Goal: Complete application form: Complete application form

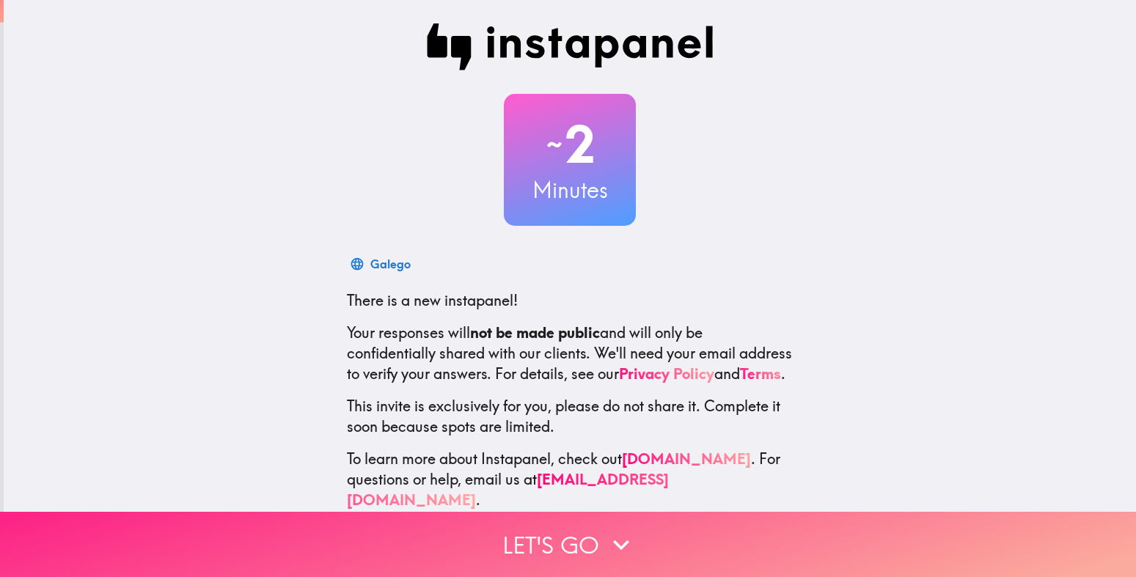
click at [563, 527] on button "Let's go" at bounding box center [568, 544] width 1136 height 65
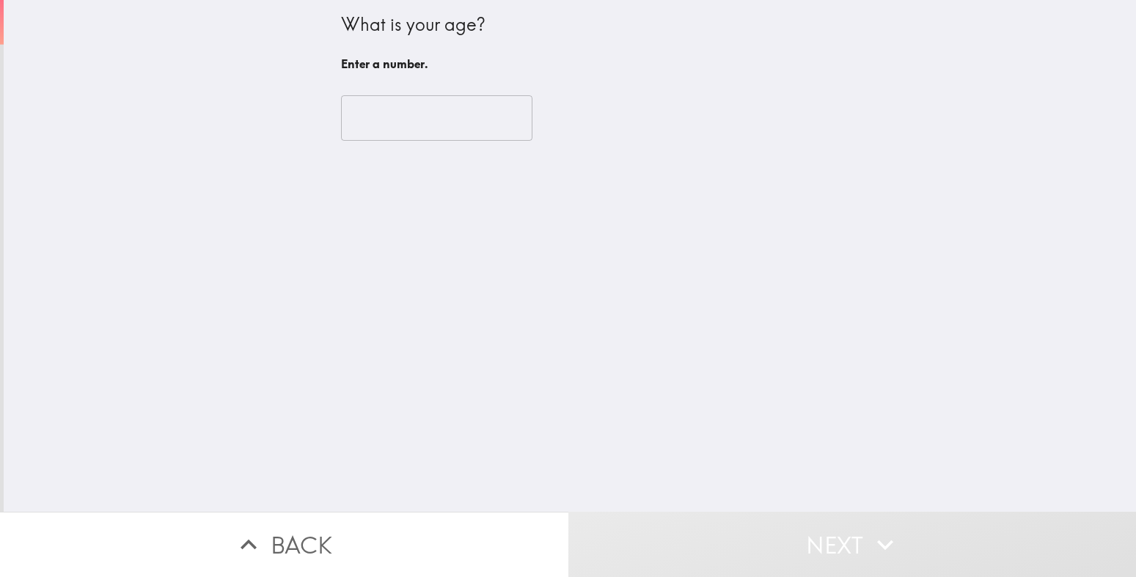
click at [438, 123] on input "number" at bounding box center [436, 117] width 191 height 45
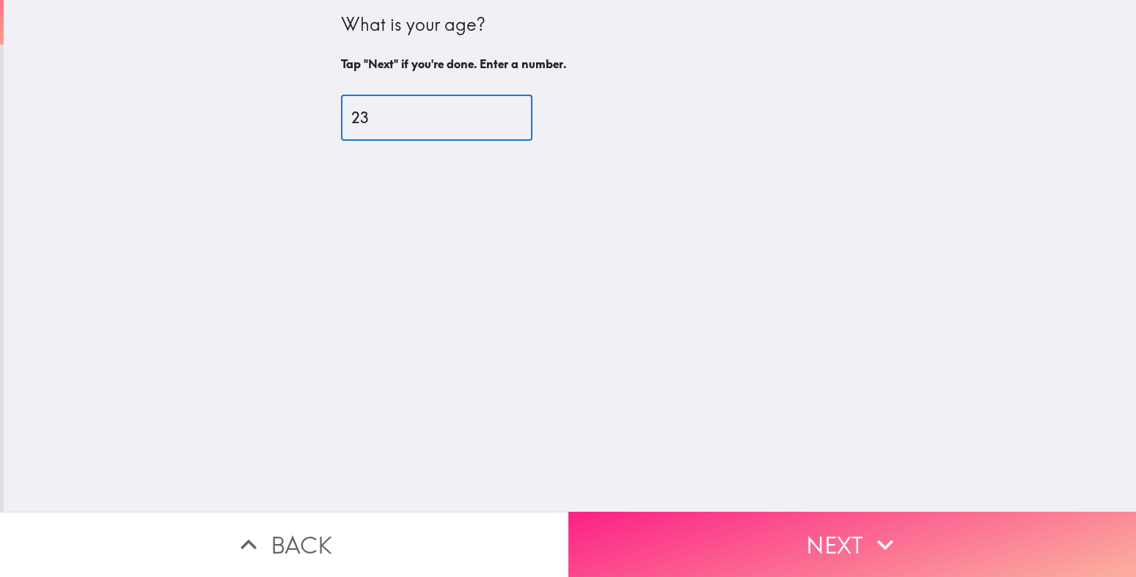
type input "23"
click at [767, 530] on button "Next" at bounding box center [852, 544] width 568 height 65
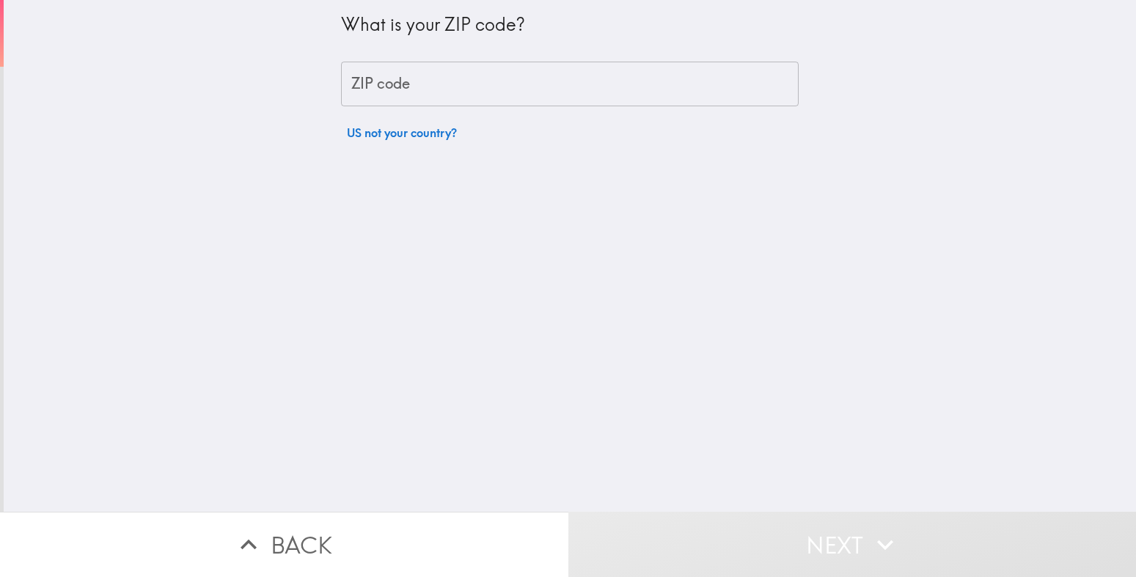
click at [538, 80] on input "ZIP code" at bounding box center [570, 84] width 458 height 45
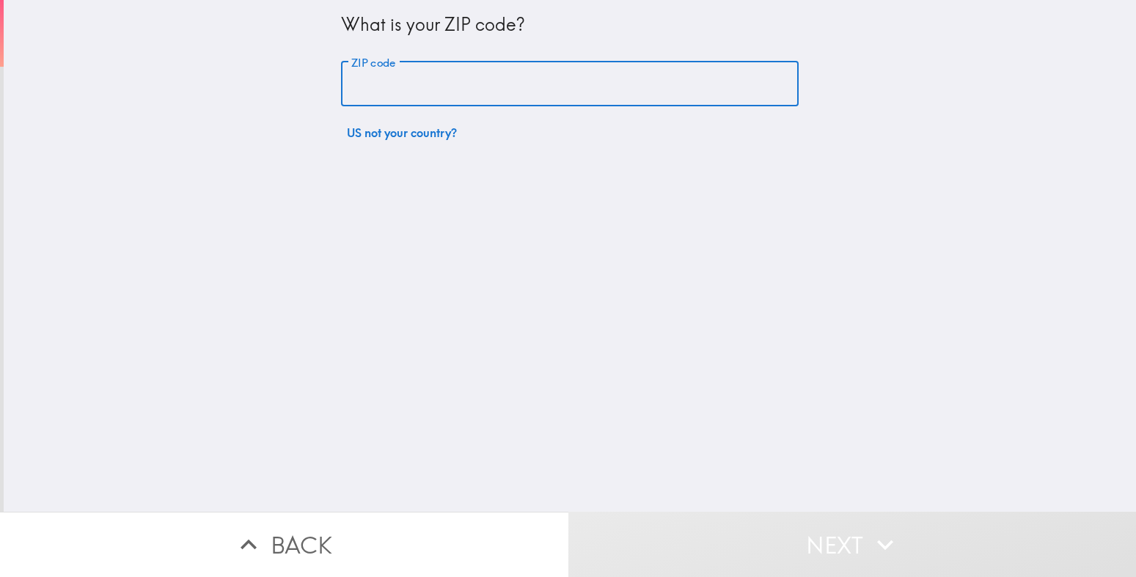
click at [538, 80] on input "ZIP code" at bounding box center [570, 84] width 458 height 45
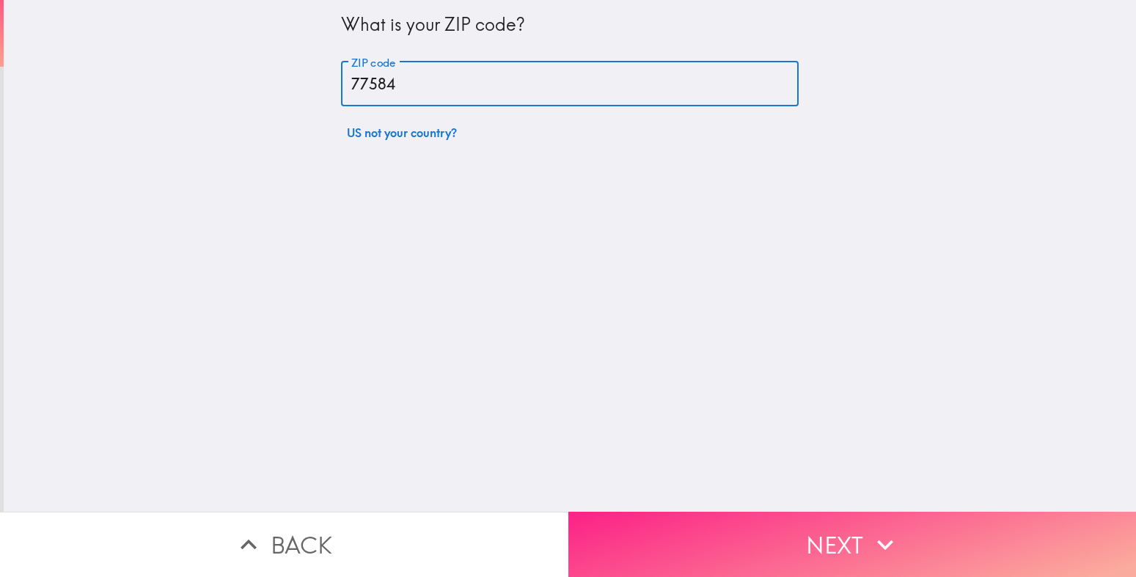
type input "77584"
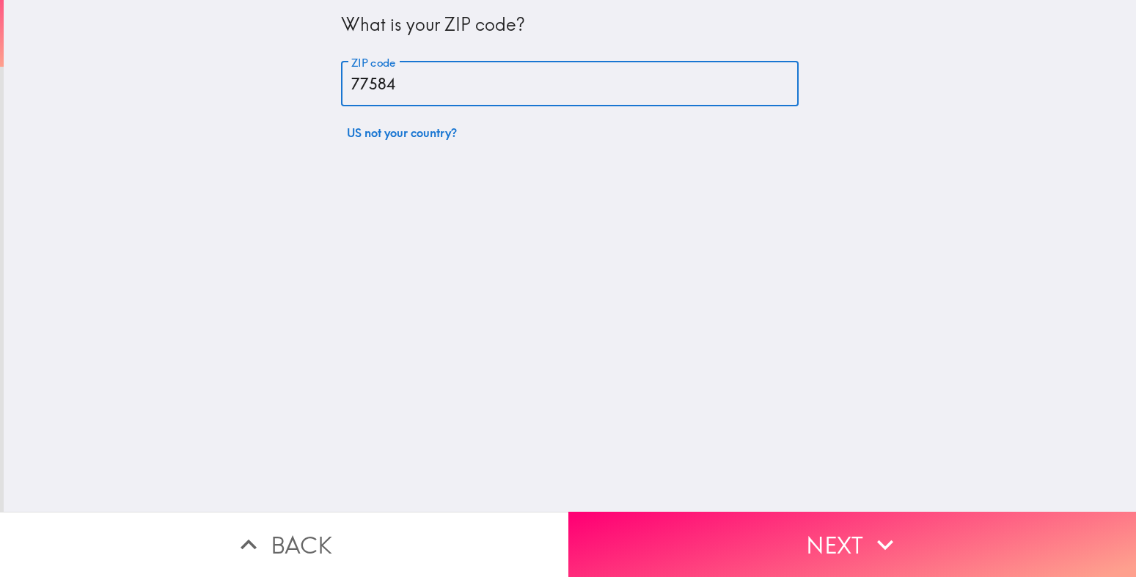
drag, startPoint x: 752, startPoint y: 518, endPoint x: 498, endPoint y: 376, distance: 291.2
click at [498, 376] on div "What is your ZIP code? ZIP code 77584 ZIP code US not your country? Back Next" at bounding box center [568, 288] width 1136 height 577
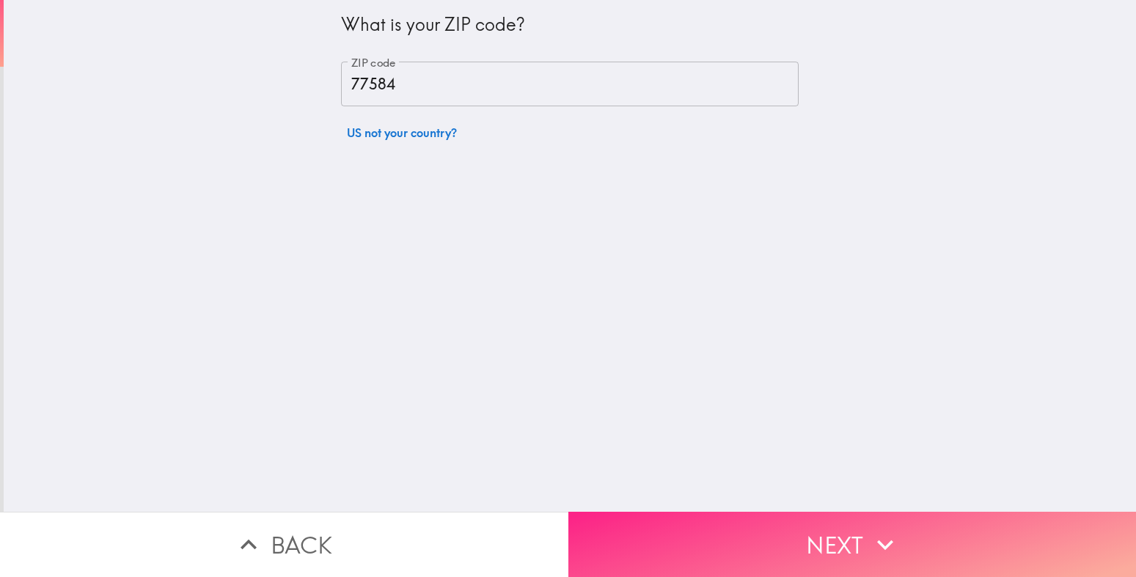
click at [658, 536] on button "Next" at bounding box center [852, 544] width 568 height 65
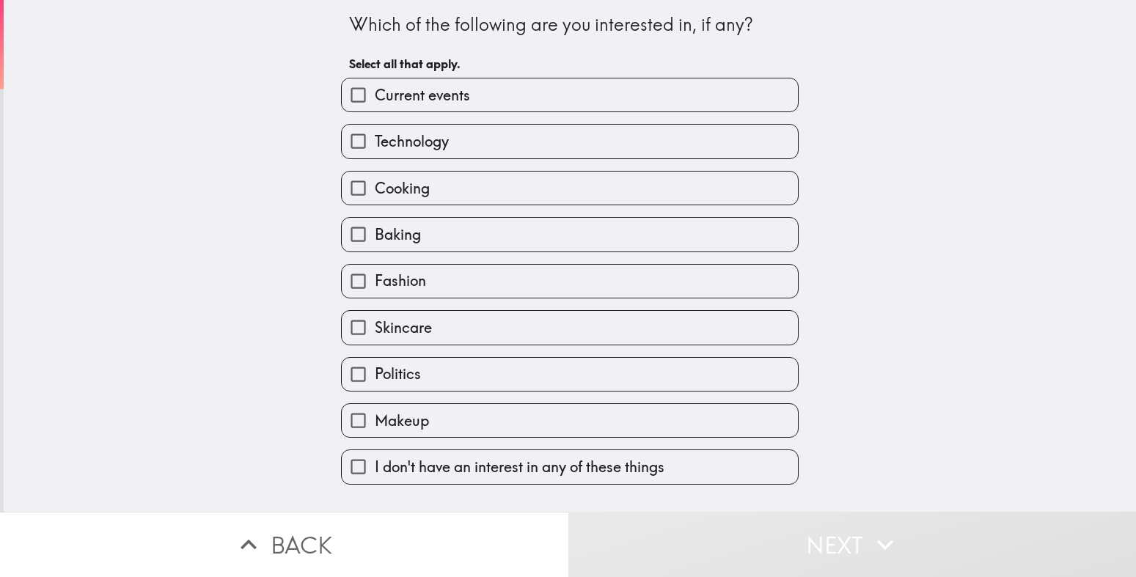
click at [490, 142] on label "Technology" at bounding box center [570, 141] width 456 height 33
click at [375, 142] on input "Technology" at bounding box center [358, 141] width 33 height 33
checkbox input "true"
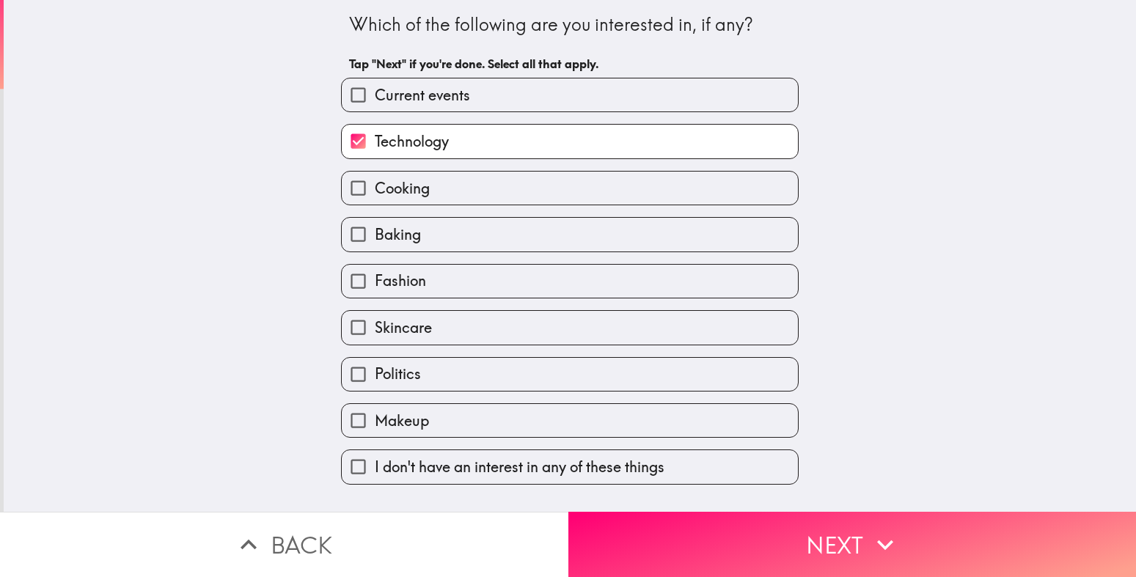
drag, startPoint x: 431, startPoint y: 180, endPoint x: 341, endPoint y: 95, distance: 124.0
click at [342, 95] on label "Current events" at bounding box center [570, 94] width 456 height 33
click at [342, 95] on input "Current events" at bounding box center [358, 94] width 33 height 33
checkbox input "true"
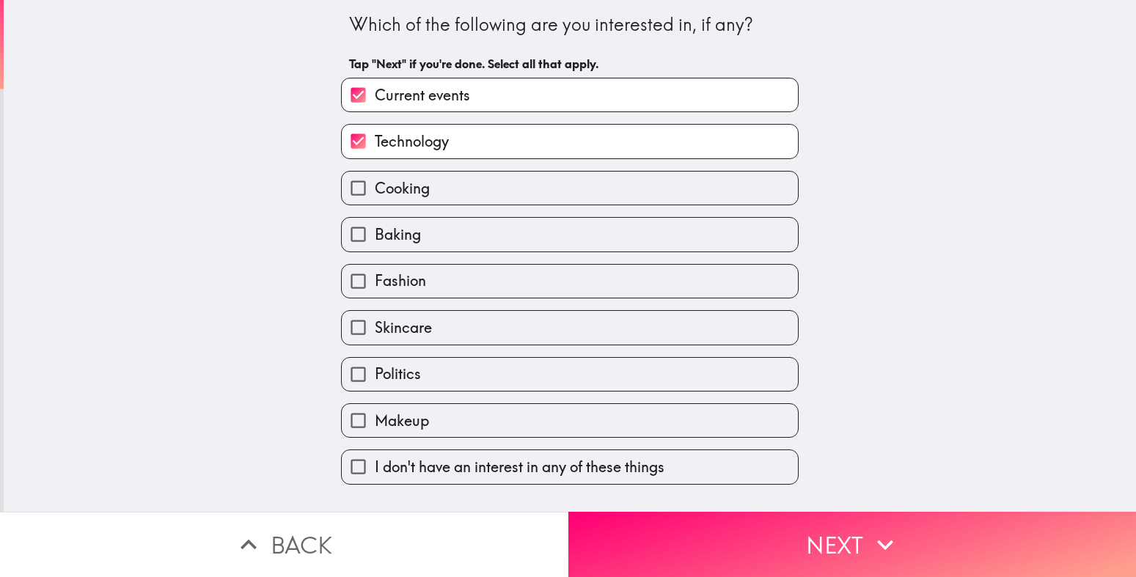
click at [342, 273] on input "Fashion" at bounding box center [358, 281] width 33 height 33
checkbox input "true"
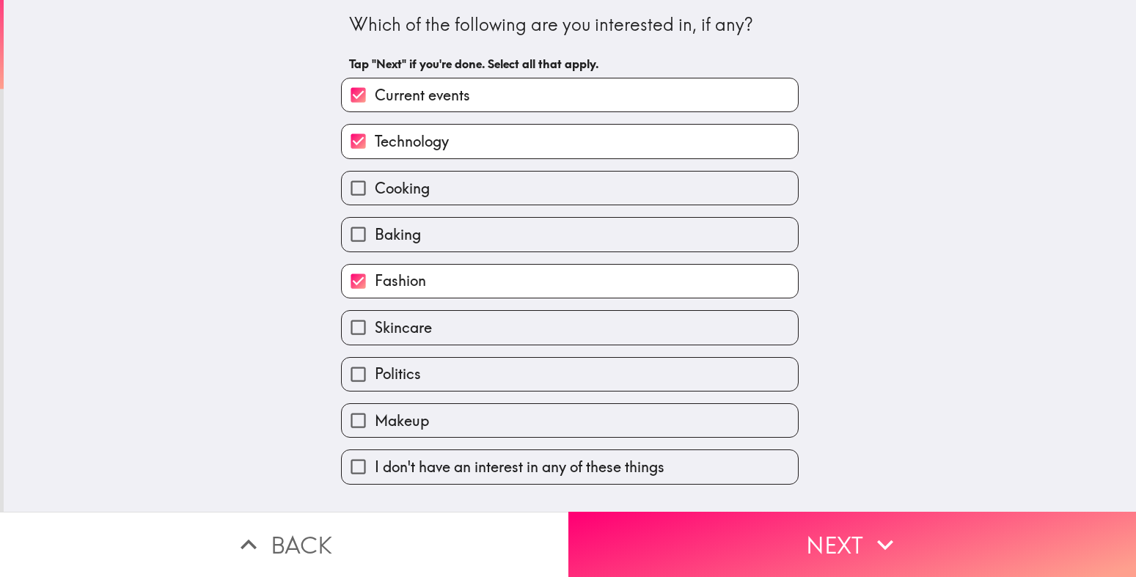
drag, startPoint x: 342, startPoint y: 323, endPoint x: 341, endPoint y: 368, distance: 44.7
click at [341, 379] on div "Current events Technology Cooking Baking Fashion Skincare Politics Makeup I don…" at bounding box center [563, 275] width 469 height 419
click at [342, 379] on input "Politics" at bounding box center [358, 374] width 33 height 33
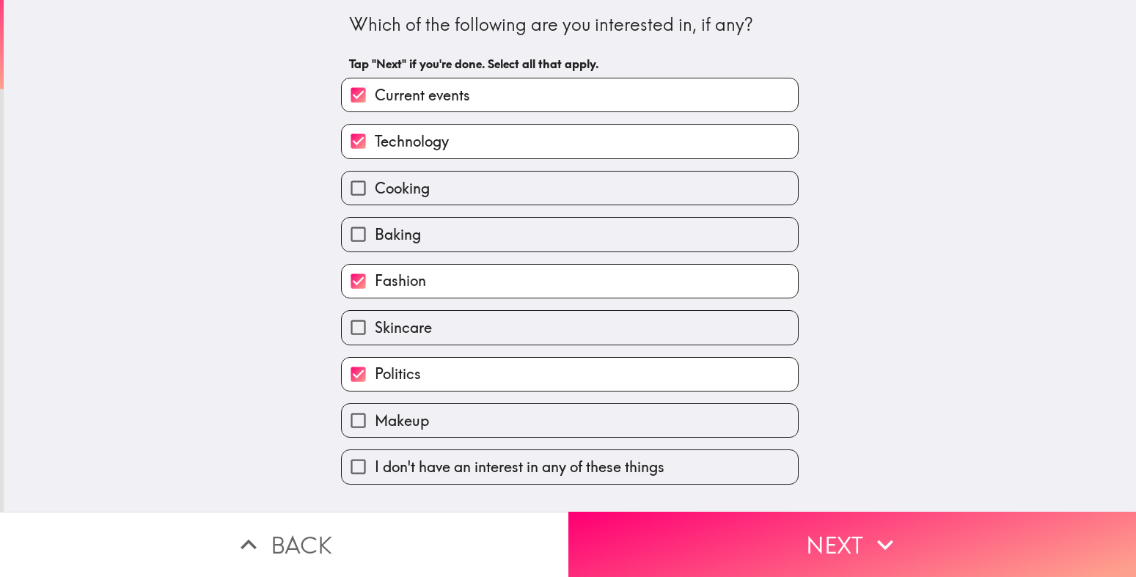
click at [342, 368] on input "Politics" at bounding box center [358, 374] width 33 height 33
checkbox input "false"
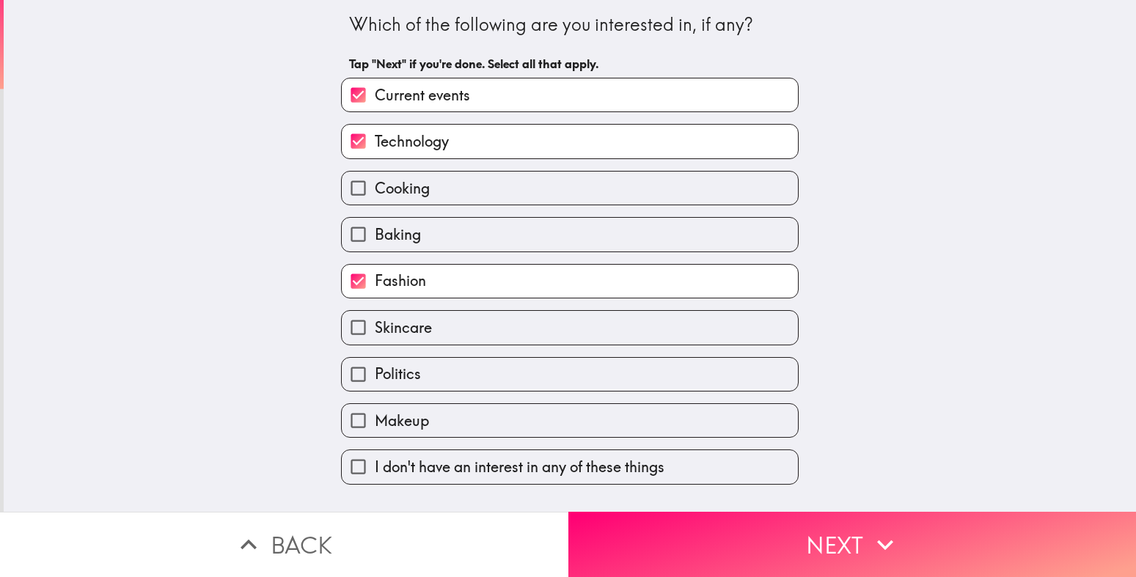
click at [344, 326] on input "Skincare" at bounding box center [358, 327] width 33 height 33
checkbox input "true"
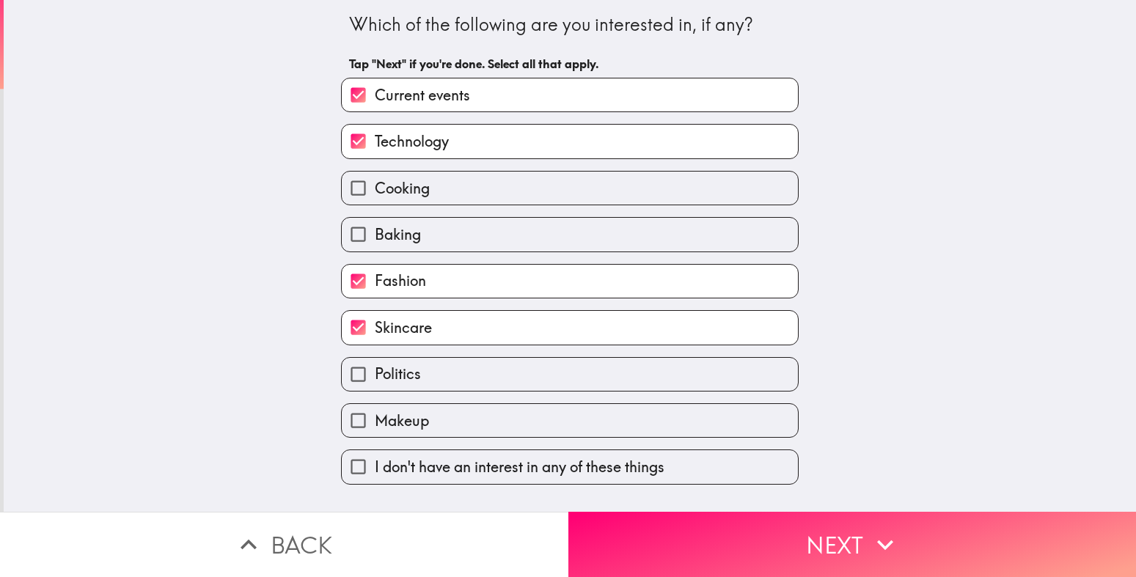
click at [342, 373] on input "Politics" at bounding box center [358, 374] width 33 height 33
checkbox input "true"
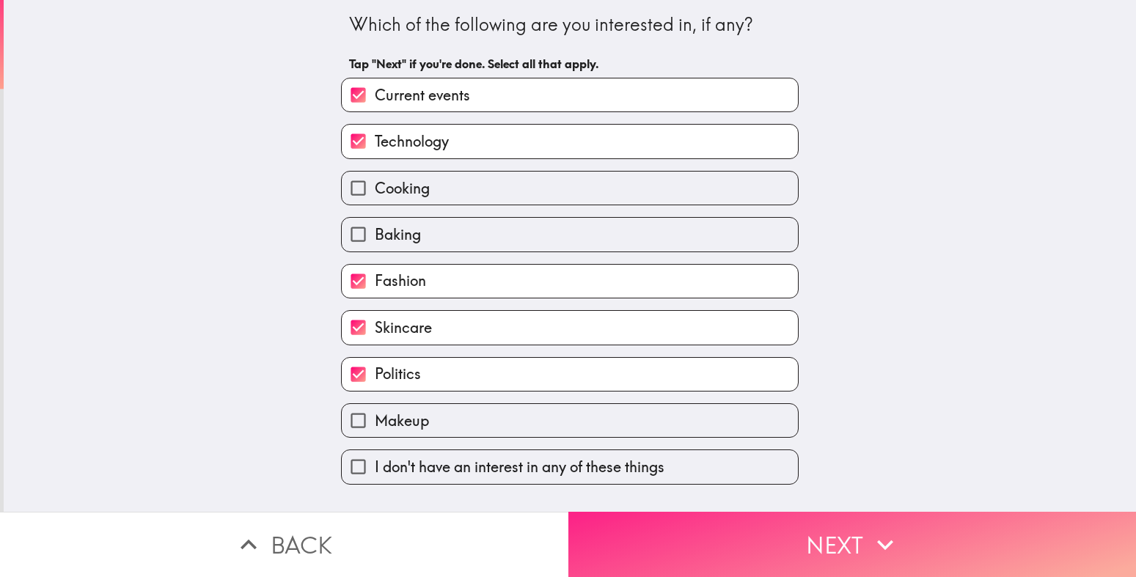
click at [606, 531] on button "Next" at bounding box center [852, 544] width 568 height 65
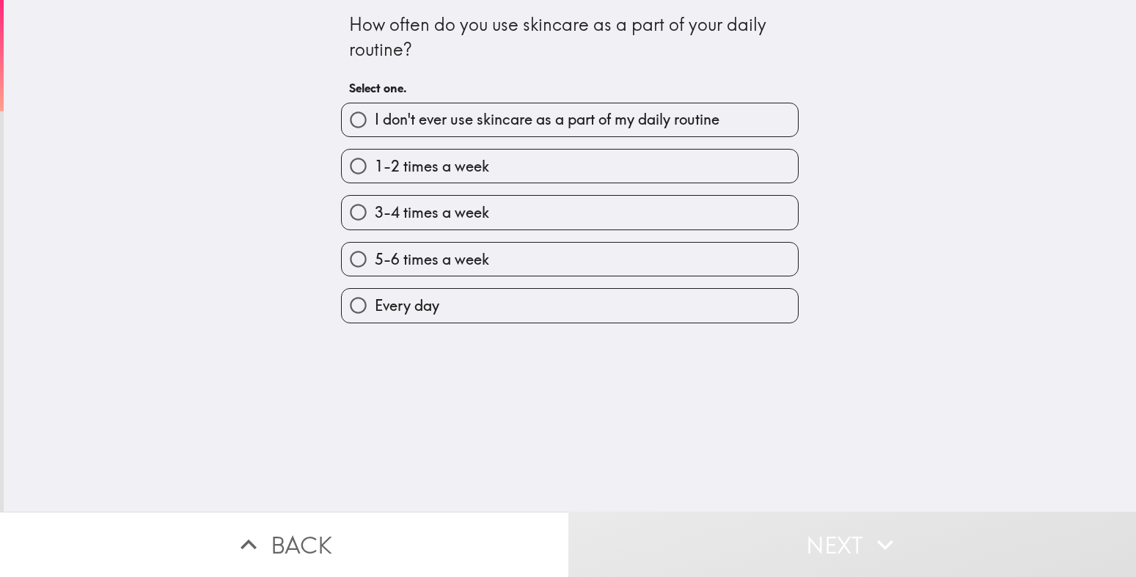
click at [460, 301] on label "Every day" at bounding box center [570, 305] width 456 height 33
click at [375, 301] on input "Every day" at bounding box center [358, 305] width 33 height 33
radio input "true"
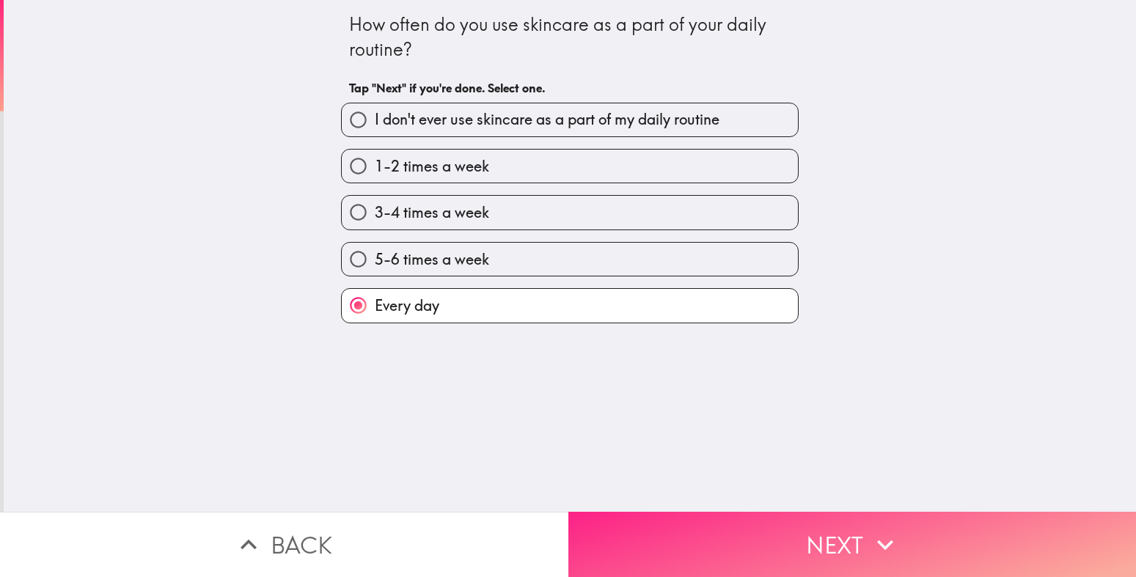
click at [678, 528] on button "Next" at bounding box center [852, 544] width 568 height 65
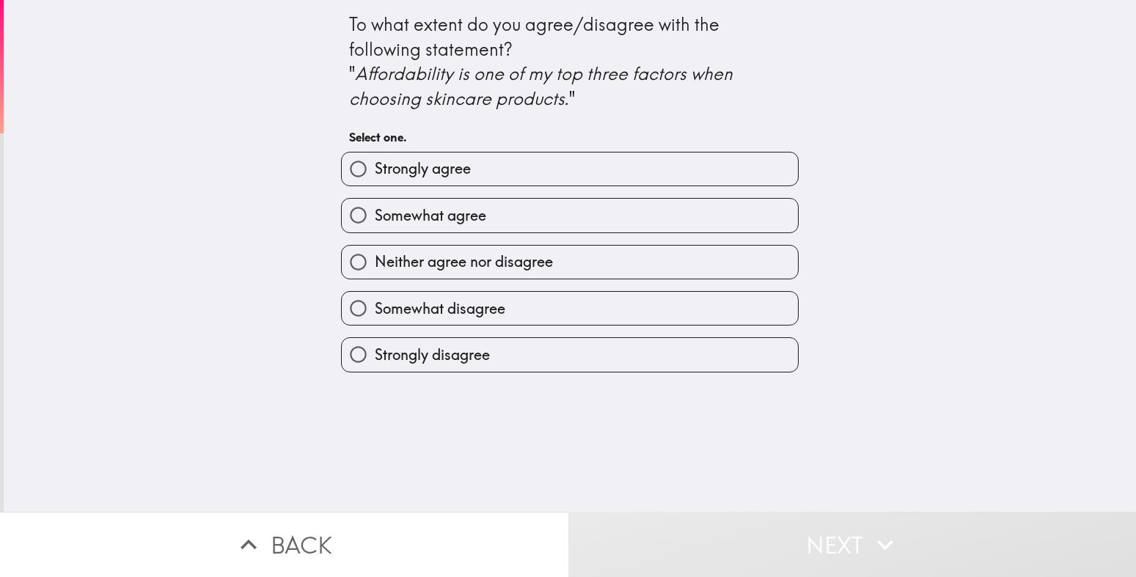
click at [580, 300] on label "Somewhat disagree" at bounding box center [570, 308] width 456 height 33
click at [375, 300] on input "Somewhat disagree" at bounding box center [358, 308] width 33 height 33
radio input "true"
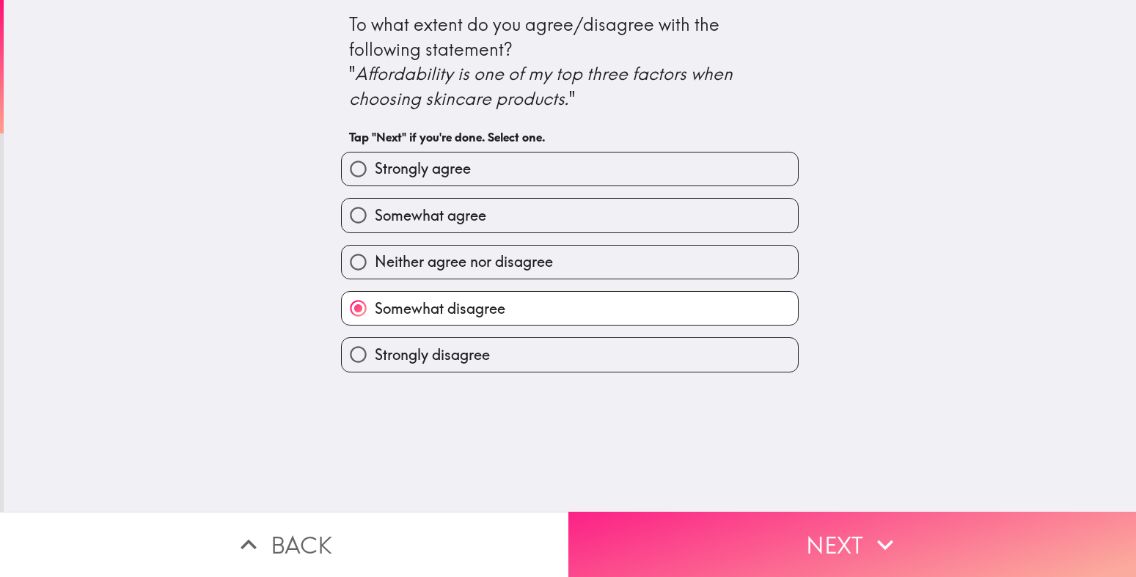
click at [758, 523] on button "Next" at bounding box center [852, 544] width 568 height 65
